Goal: Browse casually: Explore the website without a specific task or goal

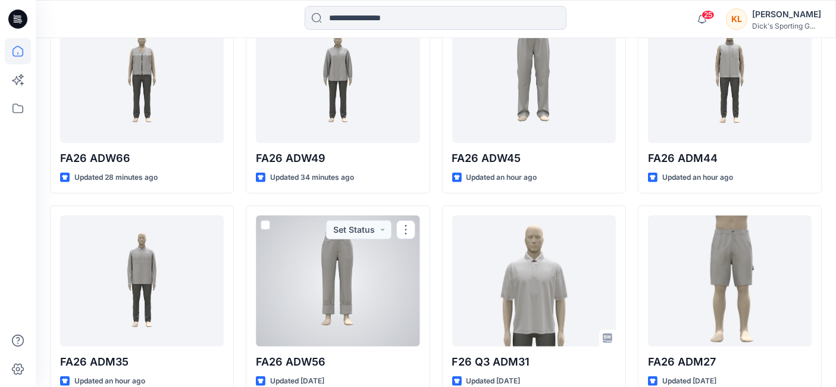
scroll to position [393, 0]
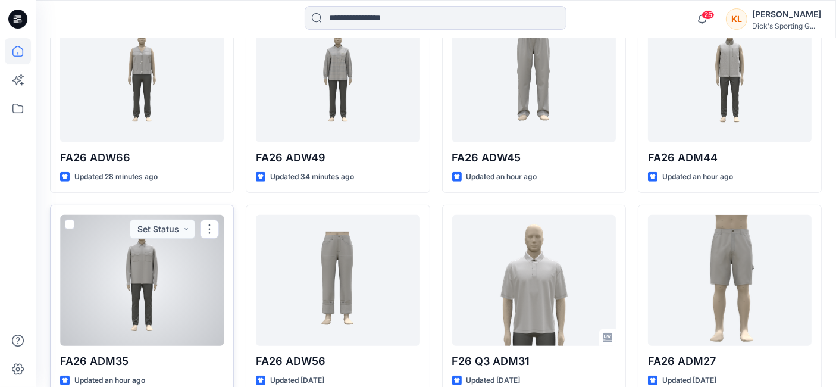
click at [149, 256] on div at bounding box center [142, 280] width 164 height 131
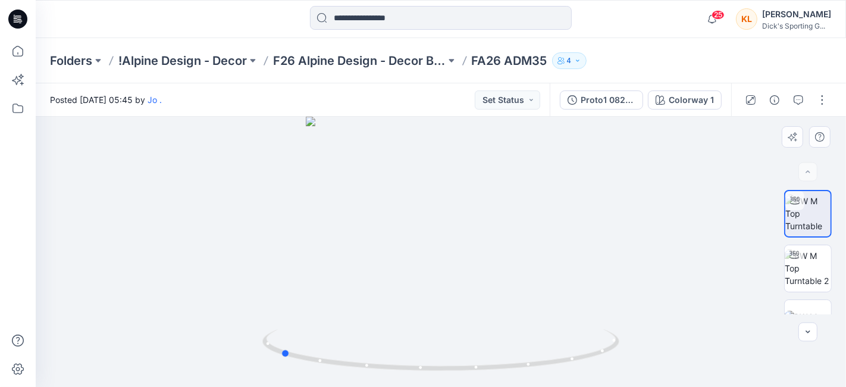
drag, startPoint x: 485, startPoint y: 274, endPoint x: 324, endPoint y: 236, distance: 165.1
click at [324, 236] on div at bounding box center [441, 252] width 810 height 270
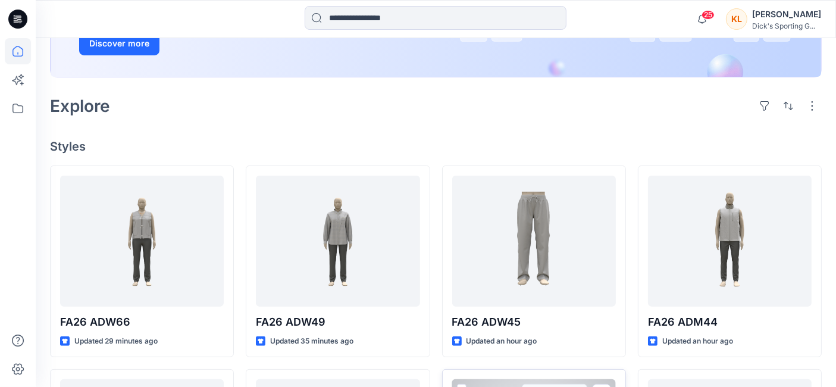
scroll to position [227, 0]
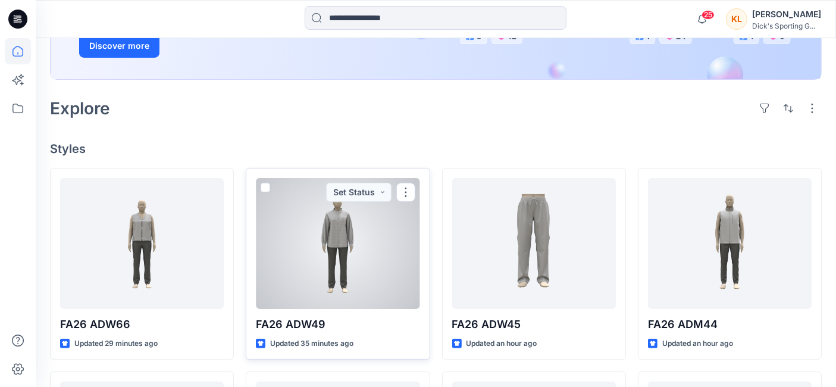
click at [341, 236] on div at bounding box center [338, 243] width 164 height 131
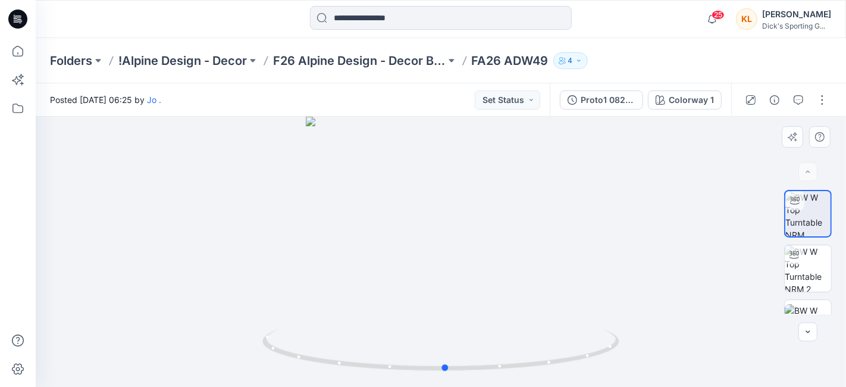
drag, startPoint x: 502, startPoint y: 322, endPoint x: 506, endPoint y: 308, distance: 14.5
click at [506, 308] on div at bounding box center [441, 252] width 810 height 270
